Goal: Task Accomplishment & Management: Complete application form

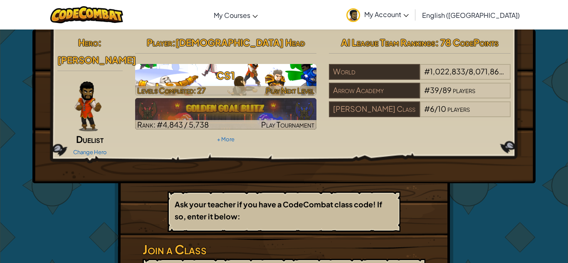
click at [248, 76] on h3 "CS1" at bounding box center [226, 75] width 182 height 19
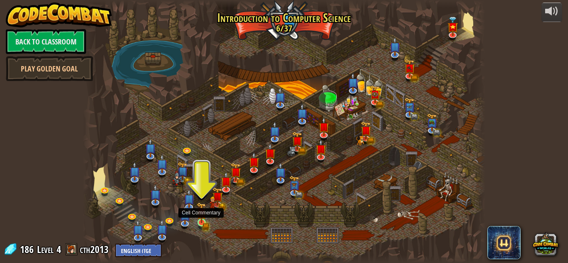
click at [202, 216] on img at bounding box center [201, 212] width 5 height 5
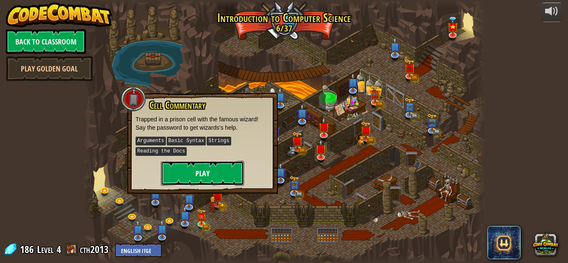
click at [183, 167] on button "Play" at bounding box center [202, 173] width 83 height 25
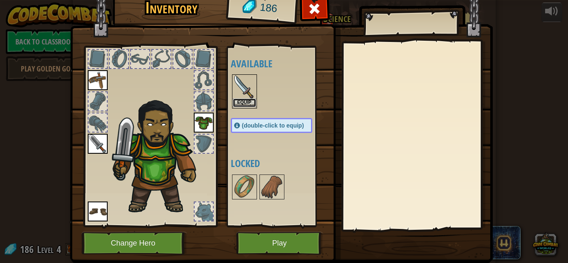
click at [243, 100] on button "Equip" at bounding box center [244, 102] width 23 height 9
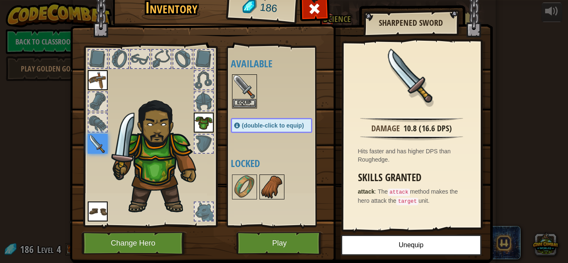
click at [270, 186] on img at bounding box center [271, 186] width 23 height 23
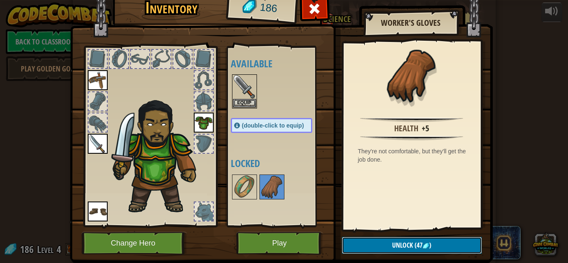
click at [389, 241] on button "Unlock (47 )" at bounding box center [412, 245] width 140 height 17
click at [365, 252] on button "Confirm" at bounding box center [412, 245] width 140 height 17
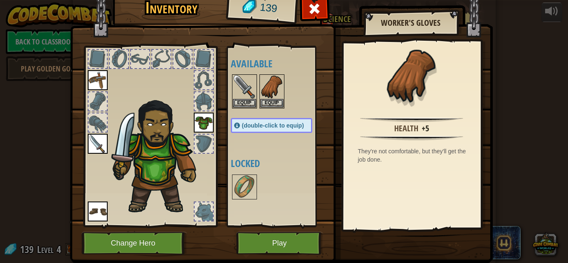
click at [374, 237] on img at bounding box center [281, 112] width 423 height 302
click at [253, 194] on img at bounding box center [244, 186] width 23 height 23
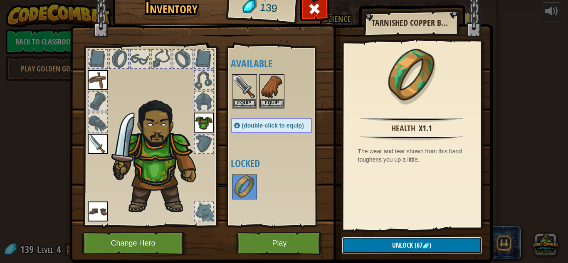
click at [392, 246] on span "Unlock" at bounding box center [402, 245] width 21 height 9
click at [391, 246] on button "Confirm" at bounding box center [412, 245] width 140 height 17
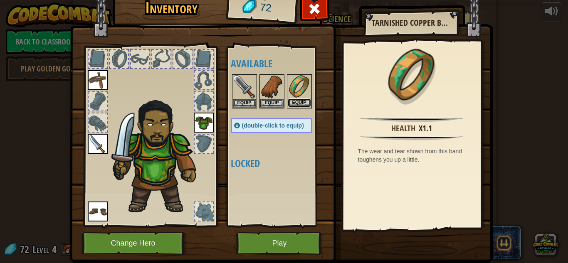
click at [301, 105] on button "Equip" at bounding box center [298, 102] width 23 height 9
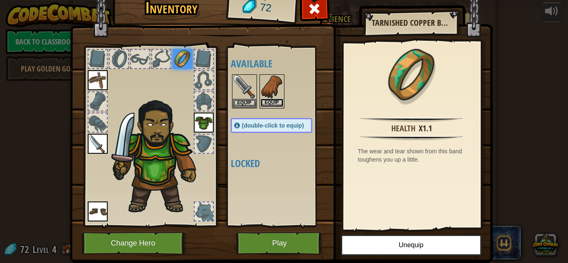
click at [270, 101] on button "Equip" at bounding box center [271, 102] width 23 height 9
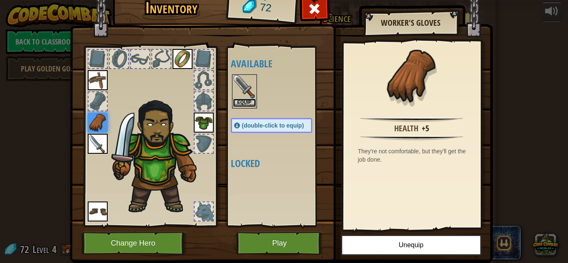
click at [243, 101] on button "Equip" at bounding box center [244, 102] width 23 height 9
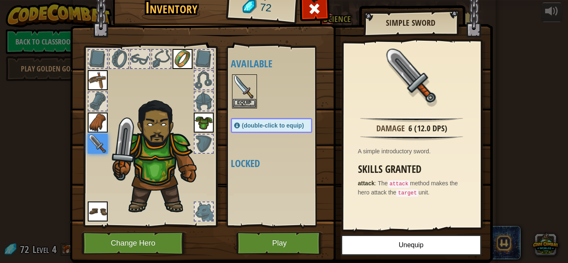
click at [206, 211] on div at bounding box center [203, 211] width 18 height 18
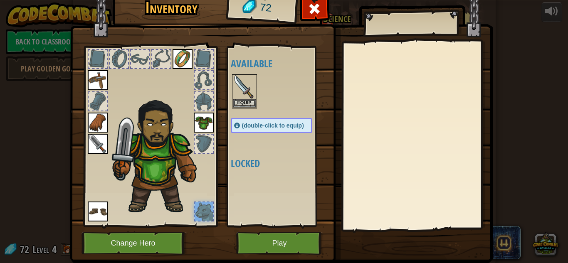
click at [204, 144] on div at bounding box center [203, 144] width 18 height 18
click at [247, 104] on button "Equip" at bounding box center [244, 102] width 23 height 9
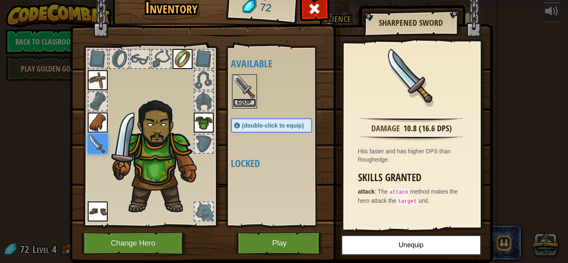
click at [248, 105] on button "Equip" at bounding box center [244, 102] width 23 height 9
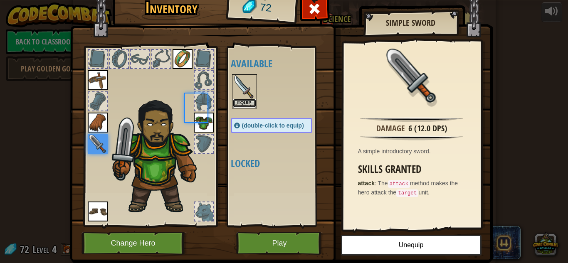
click at [248, 105] on button "Equip" at bounding box center [244, 103] width 23 height 9
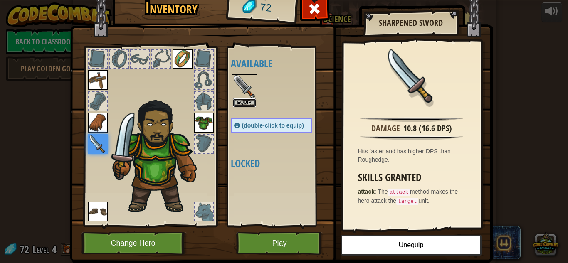
click at [248, 105] on button "Equip" at bounding box center [244, 102] width 23 height 9
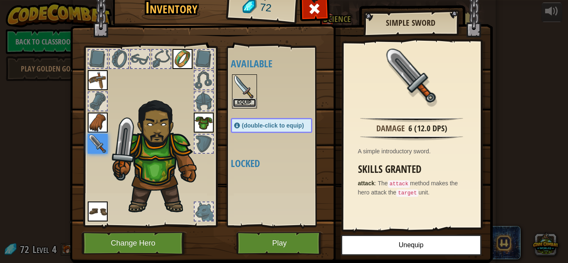
click at [247, 105] on button "Equip" at bounding box center [244, 102] width 23 height 9
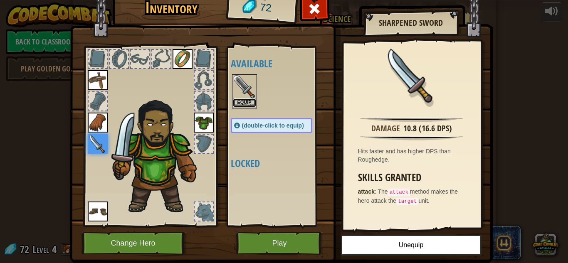
click at [248, 104] on button "Equip" at bounding box center [244, 102] width 23 height 9
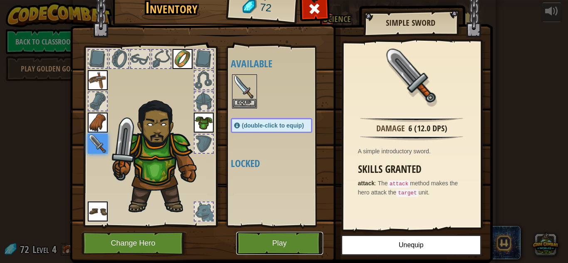
click at [284, 244] on button "Play" at bounding box center [279, 243] width 87 height 23
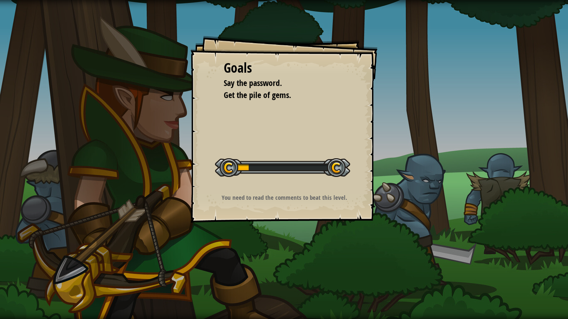
click at [290, 171] on div at bounding box center [282, 167] width 135 height 19
click at [2, 56] on div "Goals Say the password. Get the pile of gems. Start Level Error loading from se…" at bounding box center [284, 159] width 568 height 319
click at [59, 0] on div "Goals Say the password. Get the pile of gems. Start Level Error loading from se…" at bounding box center [284, 159] width 568 height 319
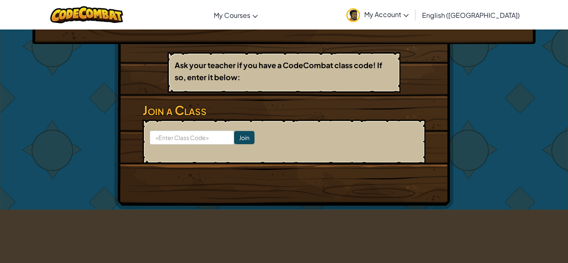
scroll to position [140, 0]
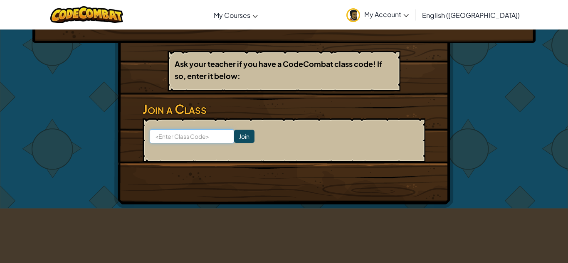
click at [205, 129] on input at bounding box center [192, 136] width 84 height 14
type input "b"
